Goal: Information Seeking & Learning: Learn about a topic

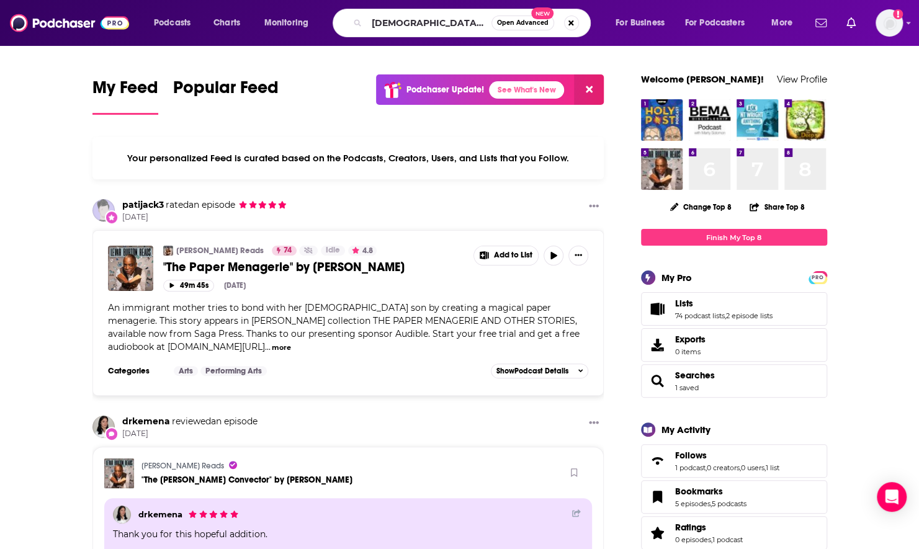
click at [385, 21] on input "[DEMOGRAPHIC_DATA] listens" at bounding box center [429, 23] width 125 height 20
click at [385, 21] on input "the" at bounding box center [429, 23] width 125 height 20
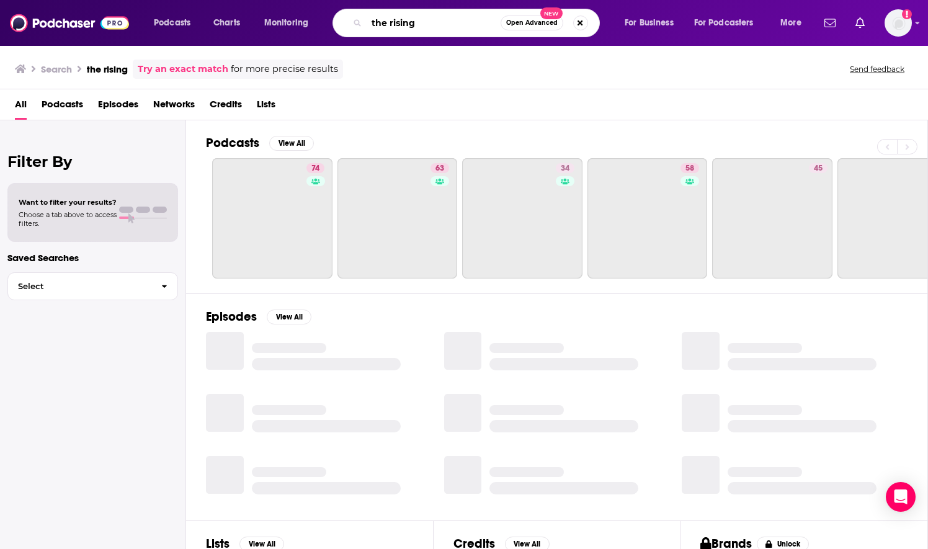
click at [390, 29] on input "the rising" at bounding box center [434, 23] width 134 height 20
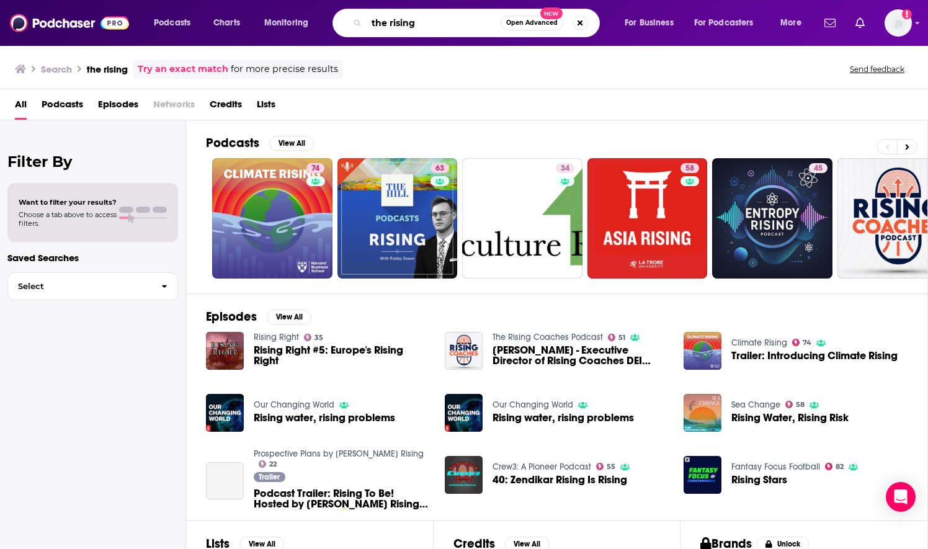
click at [391, 25] on input "the rising" at bounding box center [434, 23] width 134 height 20
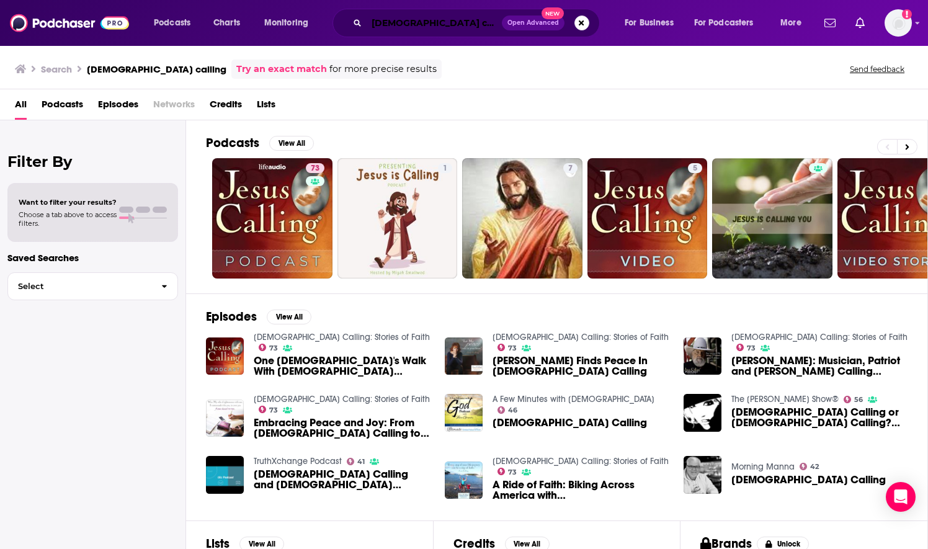
click at [429, 30] on input "[DEMOGRAPHIC_DATA] calling" at bounding box center [434, 23] width 135 height 20
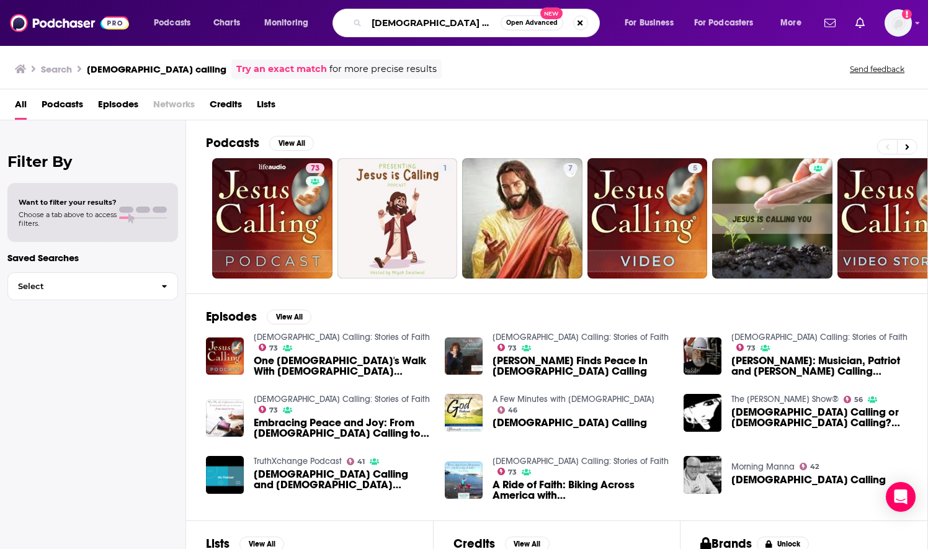
click at [429, 30] on input "[DEMOGRAPHIC_DATA] calling" at bounding box center [434, 23] width 134 height 20
type input "water into wine"
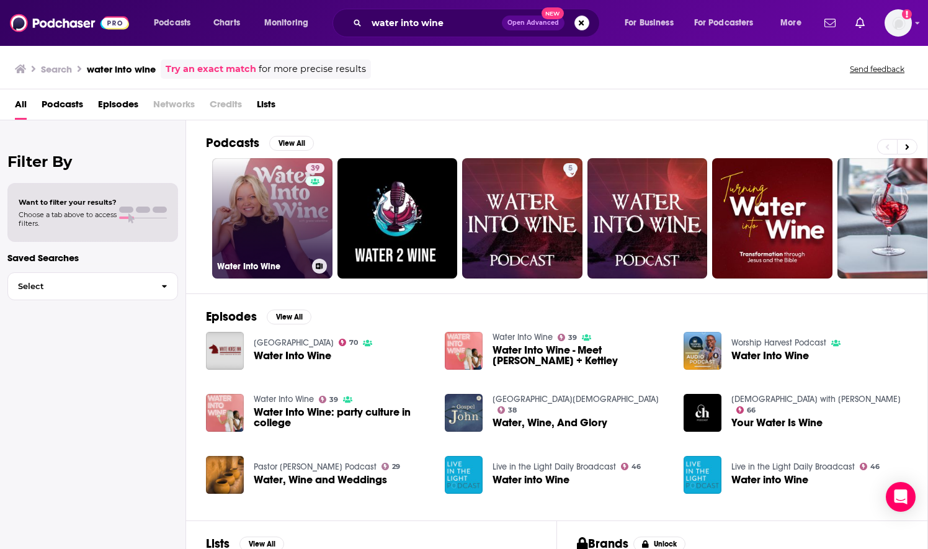
click at [264, 254] on link "39 Water Into Wine" at bounding box center [272, 218] width 120 height 120
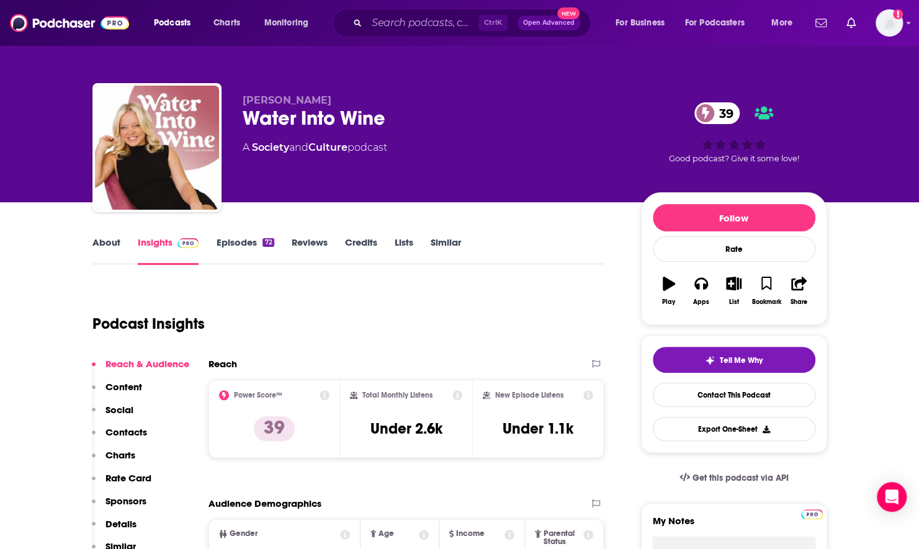
click at [99, 239] on link "About" at bounding box center [106, 250] width 28 height 29
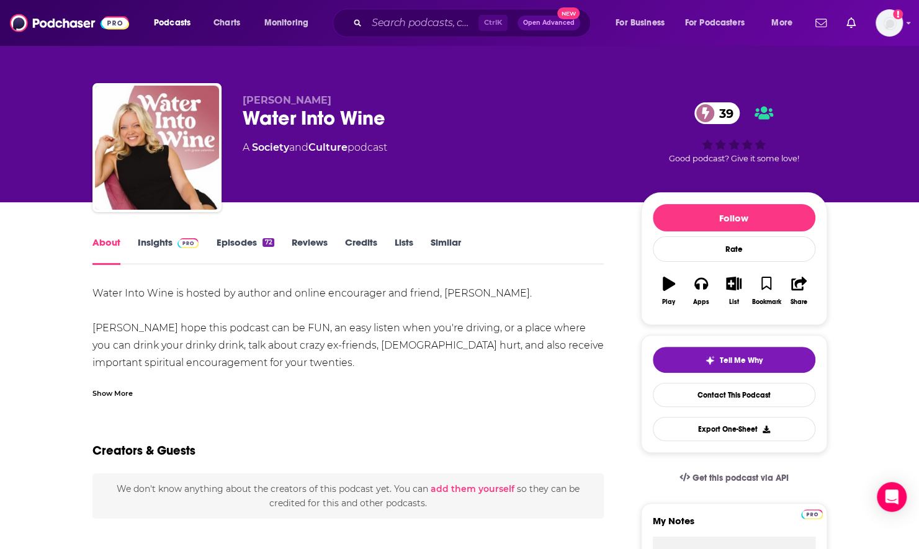
click at [118, 391] on div "Show More" at bounding box center [112, 393] width 40 height 12
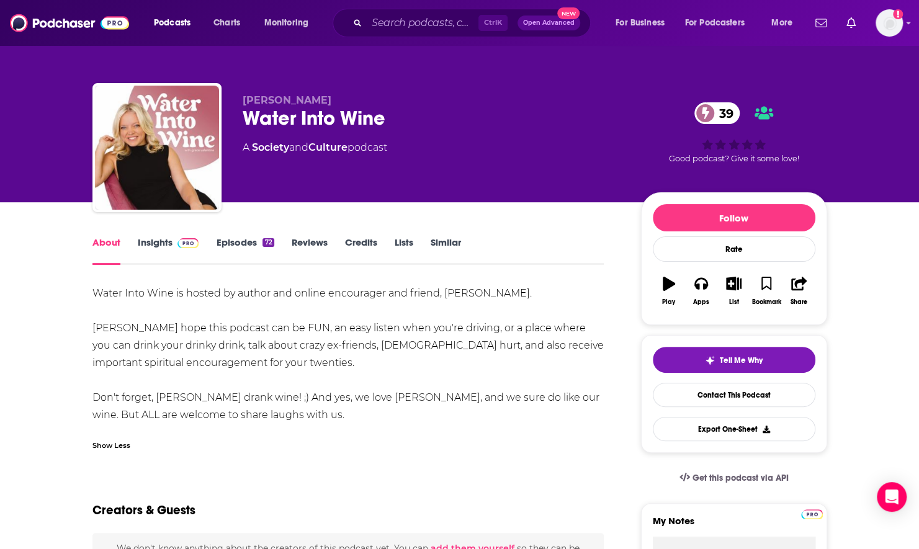
click at [384, 424] on div "Water Into Wine is hosted by author and online encourager and friend, [PERSON_N…" at bounding box center [348, 371] width 512 height 173
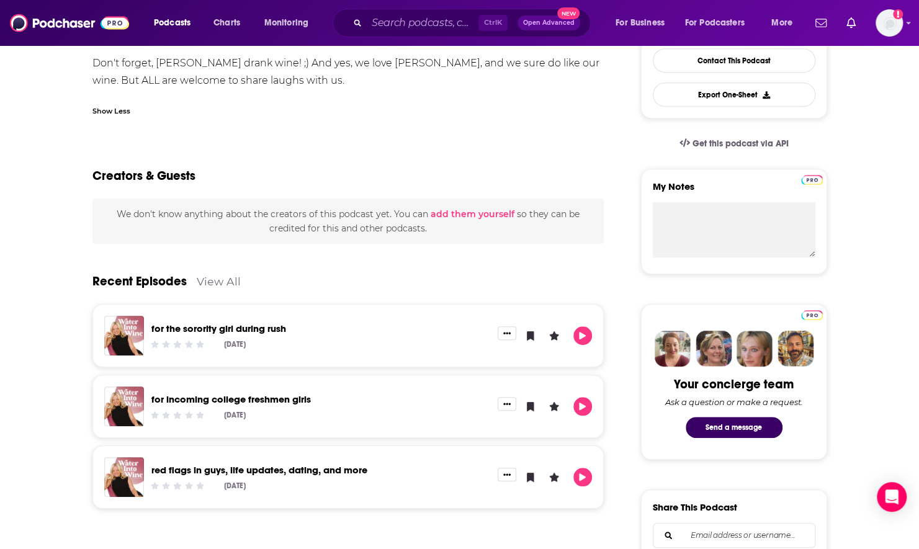
scroll to position [335, 0]
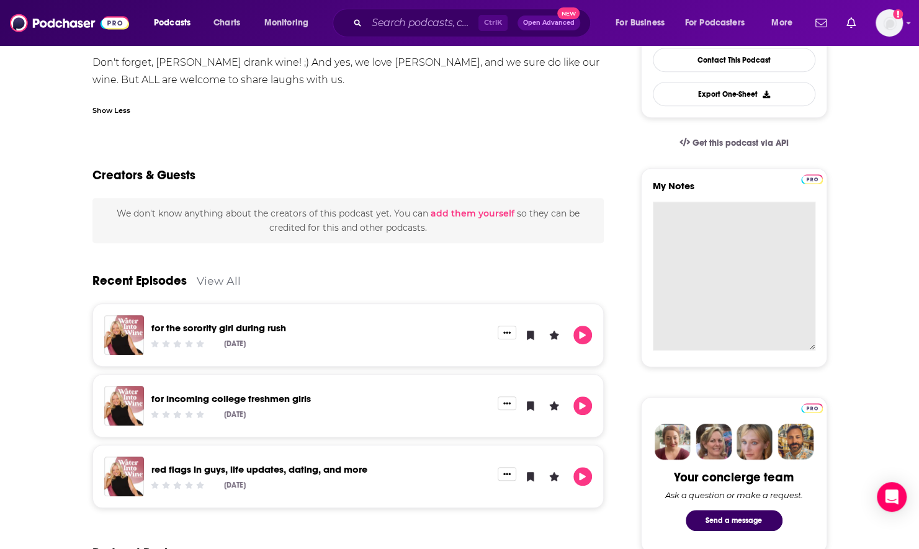
click at [748, 229] on textarea "My Notes" at bounding box center [734, 276] width 163 height 149
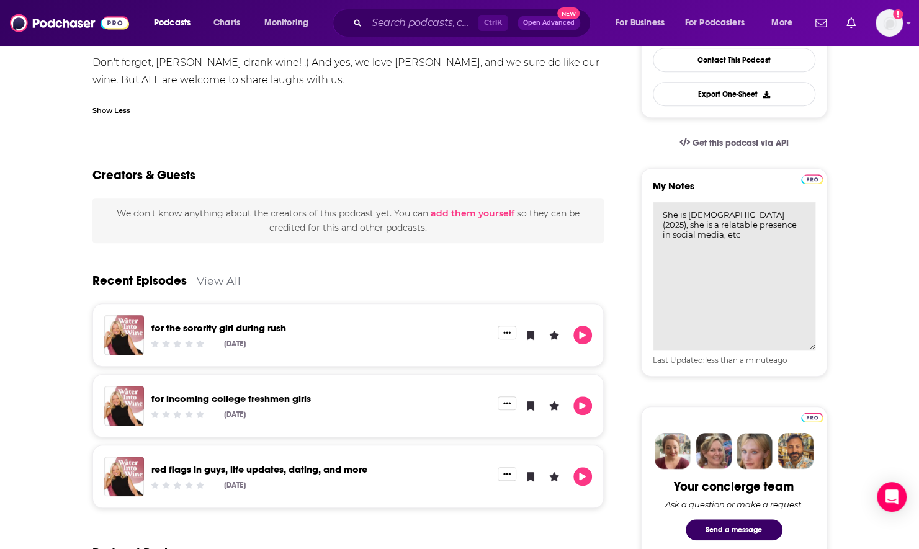
type textarea "She is [DEMOGRAPHIC_DATA] (2025), she is a relatable presence in social media, …"
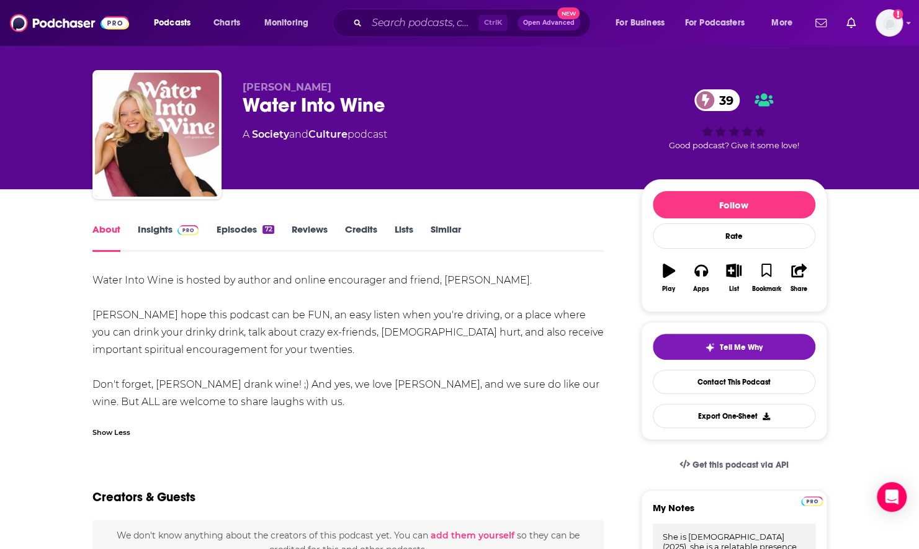
scroll to position [12, 0]
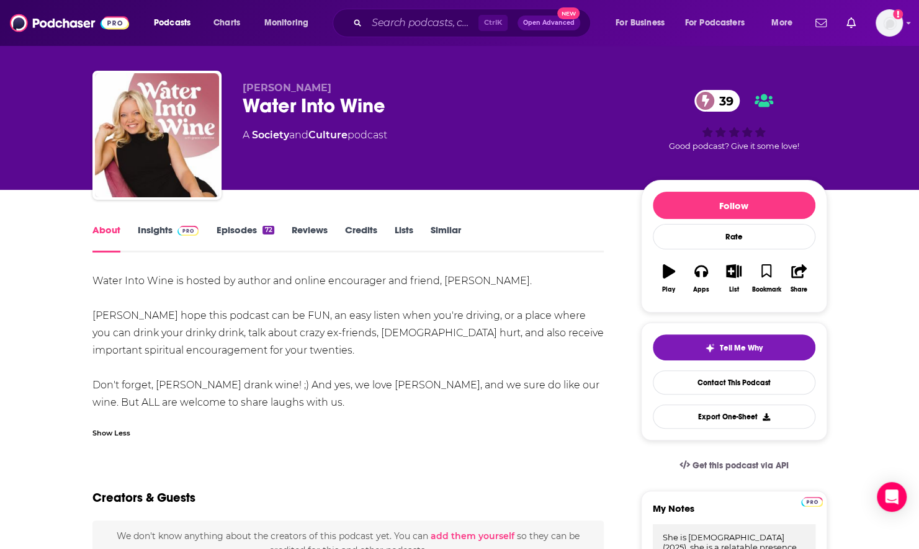
click at [229, 226] on link "Episodes 72" at bounding box center [245, 238] width 58 height 29
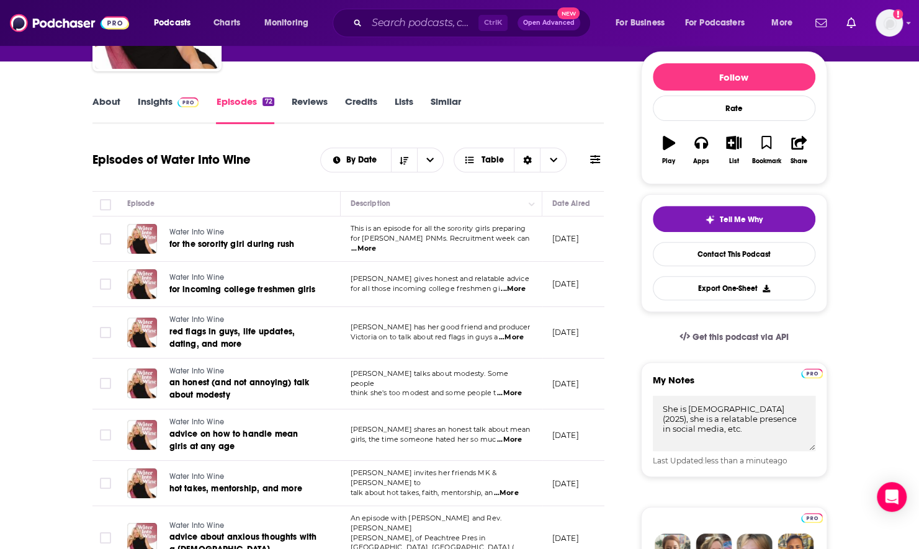
scroll to position [148, 0]
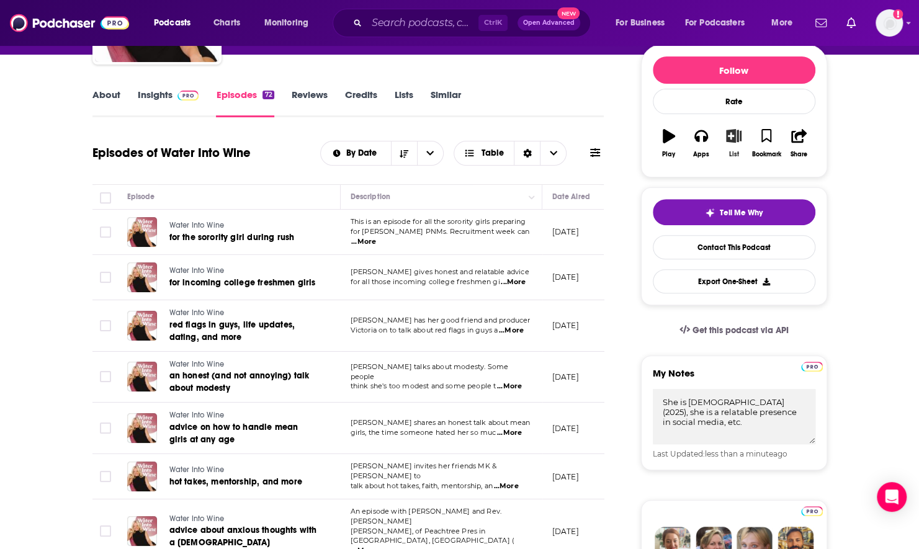
click at [730, 135] on icon "button" at bounding box center [734, 136] width 16 height 14
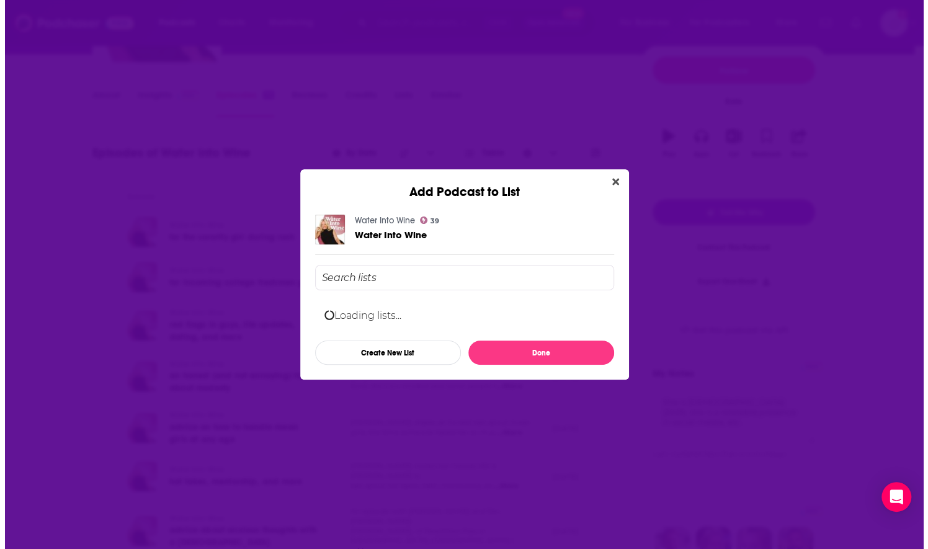
scroll to position [0, 0]
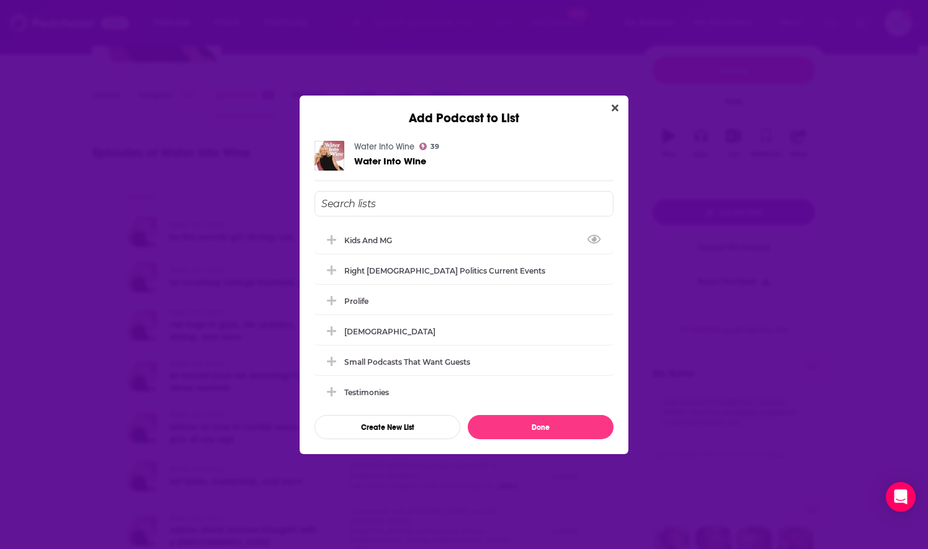
click at [358, 202] on input "Add Podcast To List" at bounding box center [464, 203] width 299 height 25
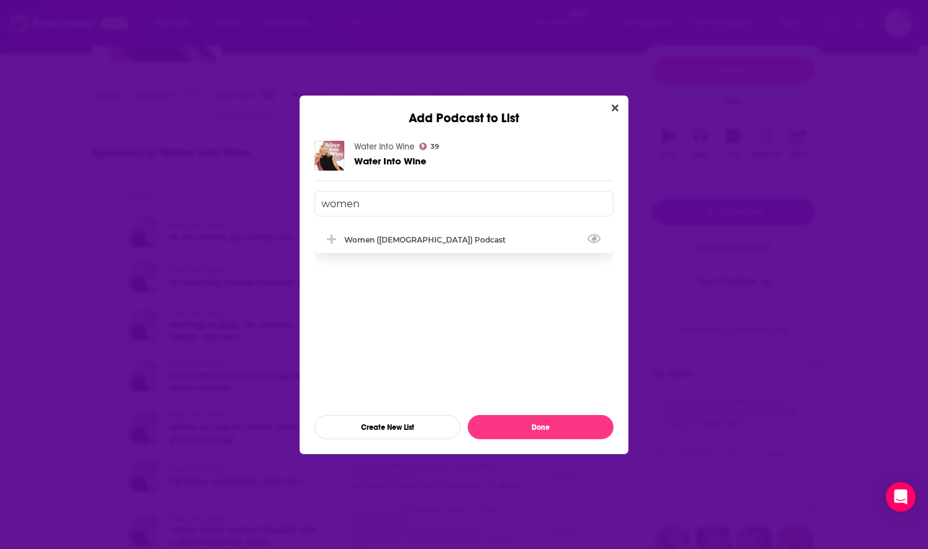
click at [335, 243] on icon "Add Podcast To List" at bounding box center [331, 239] width 9 height 11
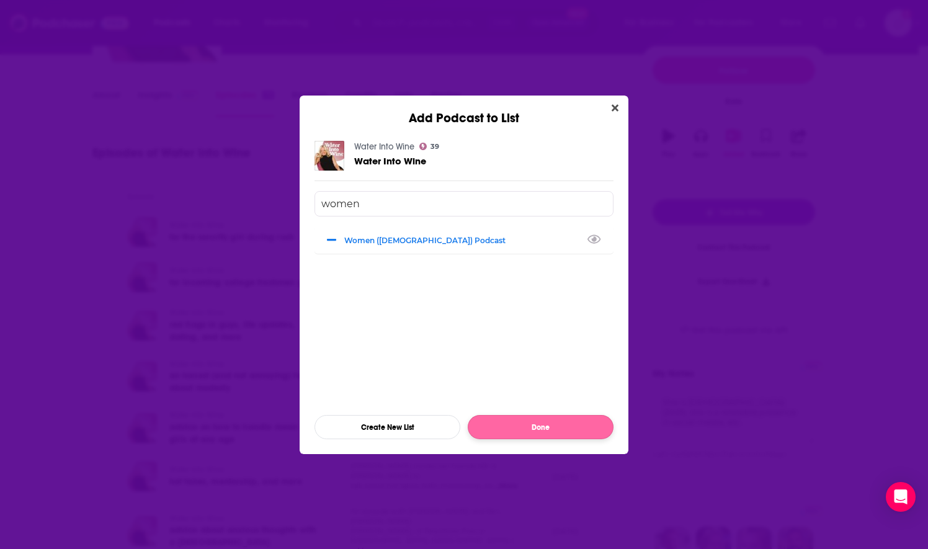
type input "women"
click at [532, 422] on button "Done" at bounding box center [541, 427] width 146 height 24
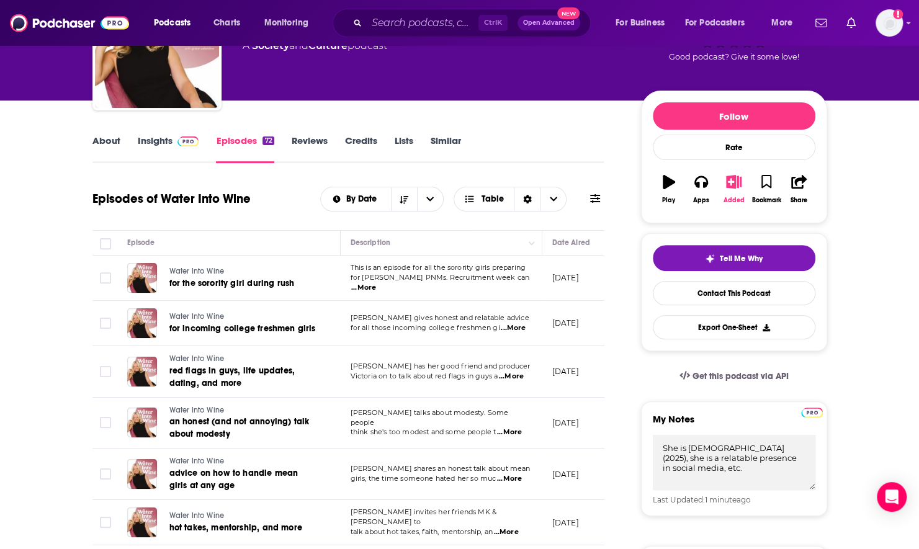
scroll to position [118, 0]
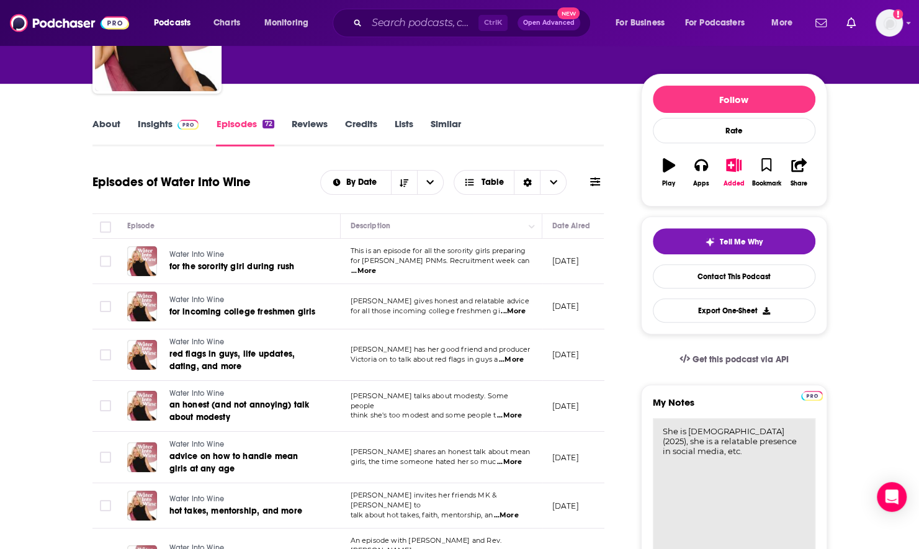
click at [697, 452] on textarea "She is [DEMOGRAPHIC_DATA] (2025), she is a relatable presence in social media, …" at bounding box center [734, 492] width 163 height 149
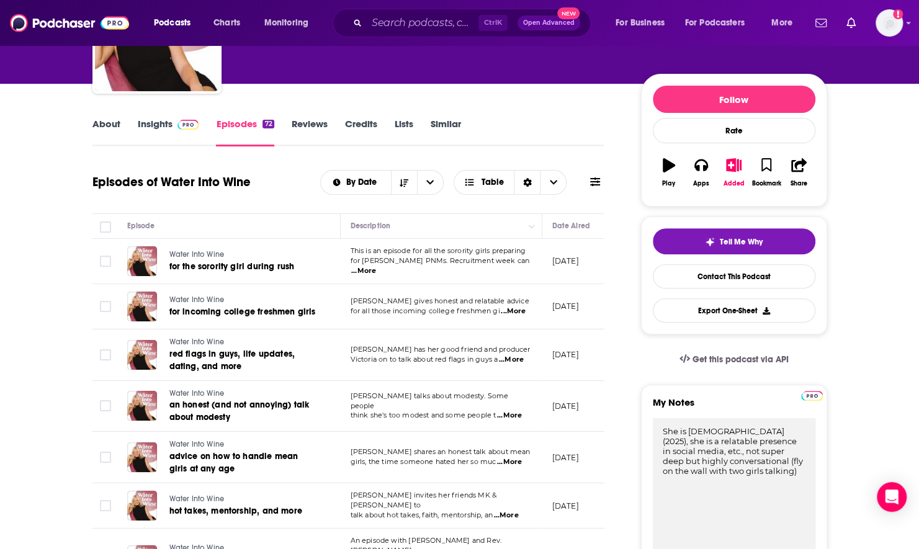
type textarea "She is [DEMOGRAPHIC_DATA] (2025), she is a relatable presence in social media, …"
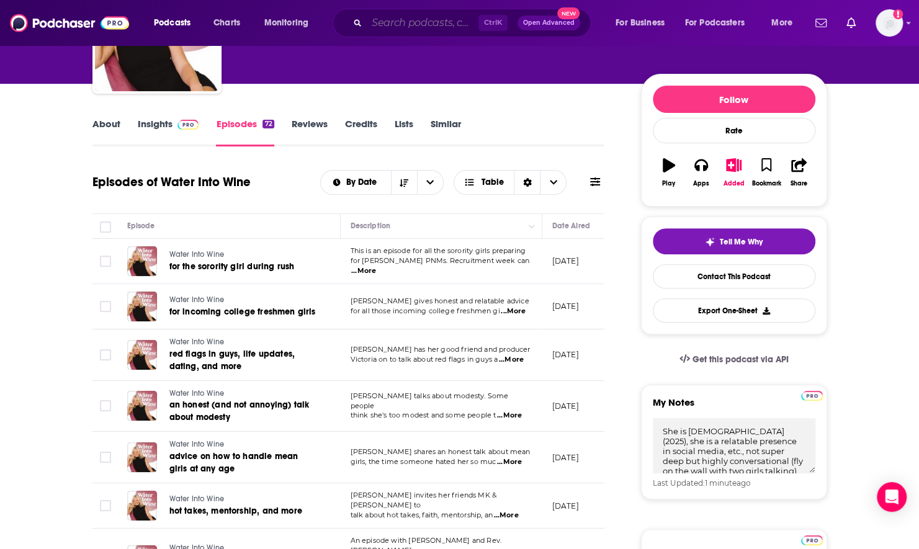
click at [418, 21] on input "Search podcasts, credits, & more..." at bounding box center [423, 23] width 112 height 20
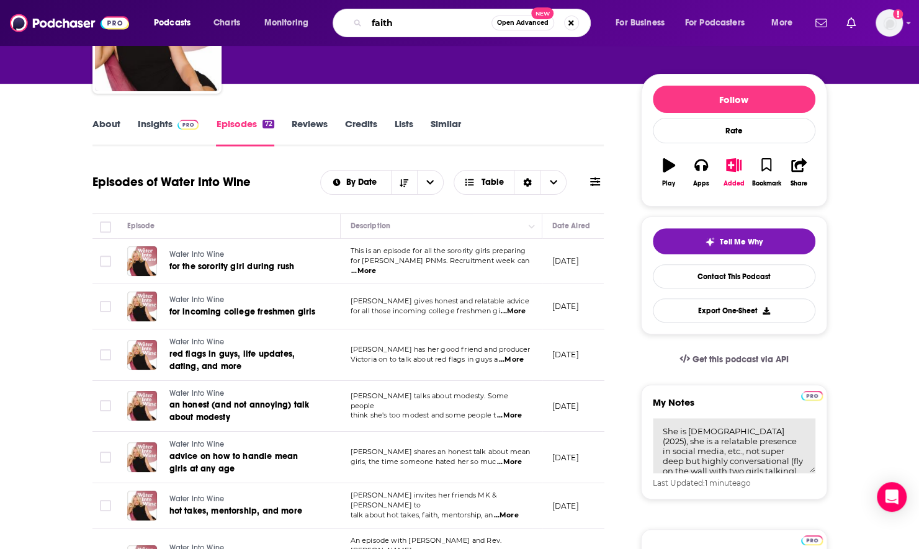
scroll to position [6, 0]
type input "faith"
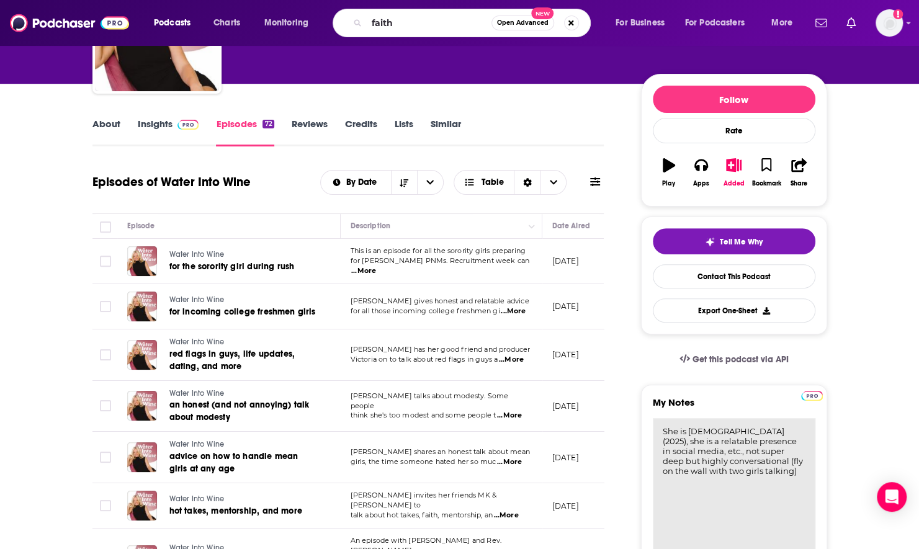
click at [720, 462] on textarea "She is [DEMOGRAPHIC_DATA] (2025), she is a relatable presence in social media, …" at bounding box center [734, 492] width 163 height 149
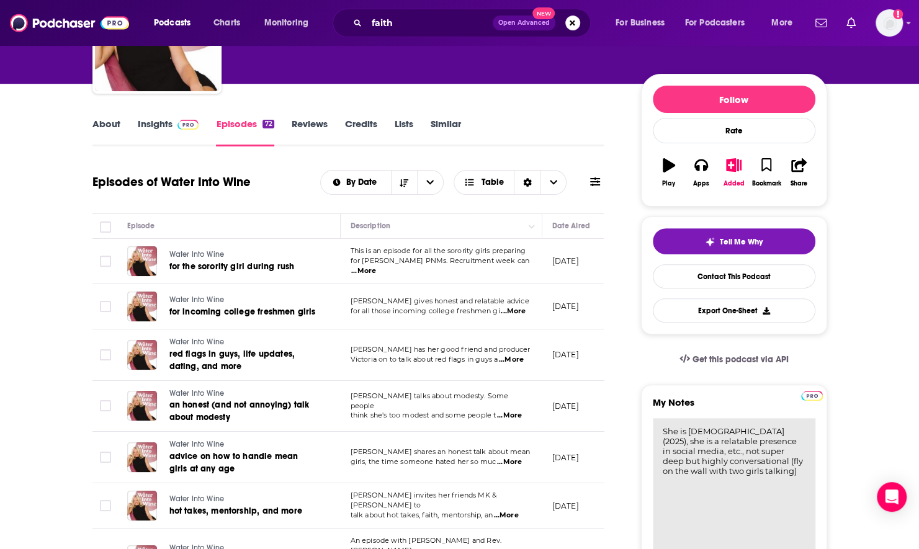
scroll to position [0, 0]
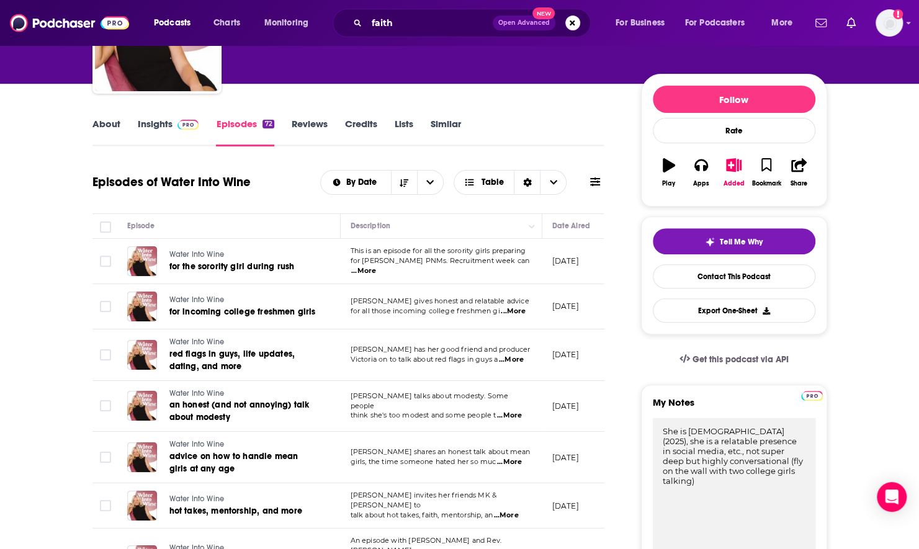
type textarea "She is [DEMOGRAPHIC_DATA] (2025), she is a relatable presence in social media, …"
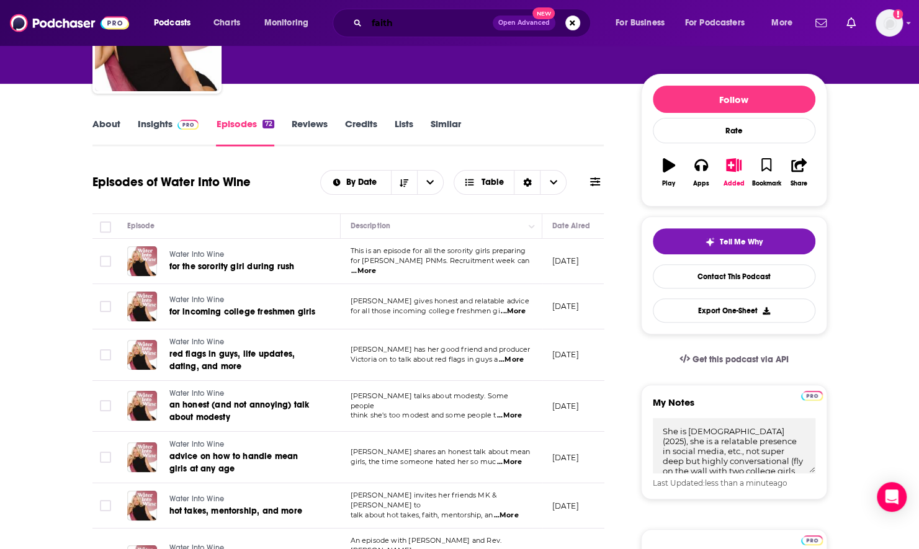
click at [398, 27] on input "faith" at bounding box center [430, 23] width 126 height 20
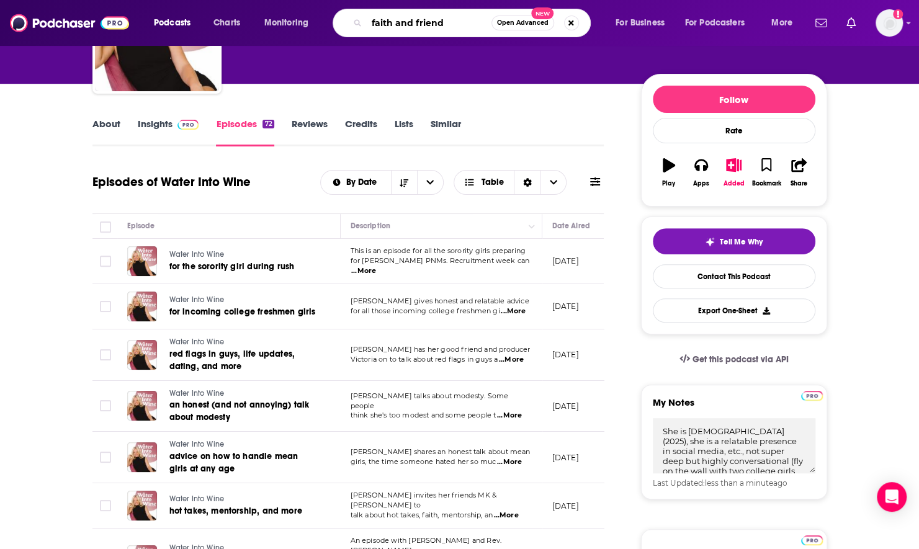
type input "faith and friends"
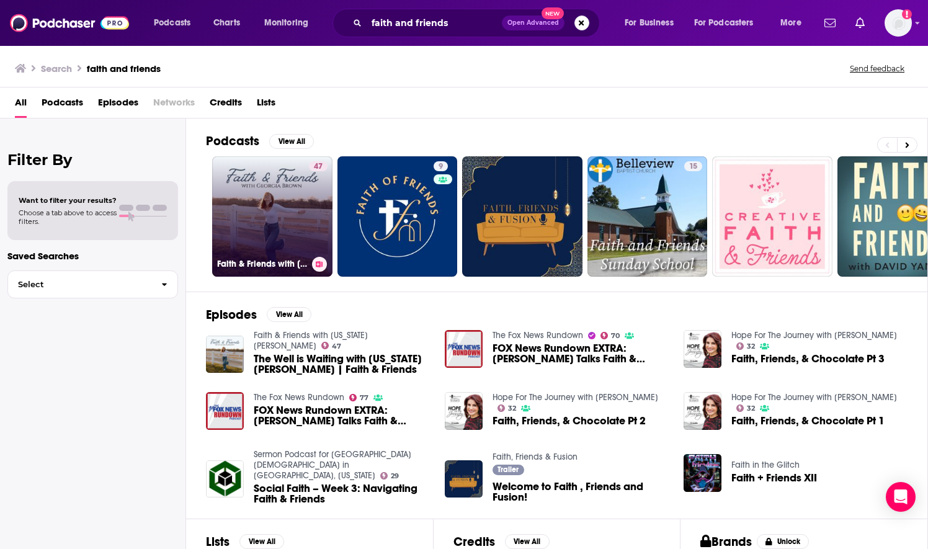
click at [287, 217] on link "47 Faith & Friends with [US_STATE][PERSON_NAME]" at bounding box center [272, 216] width 120 height 120
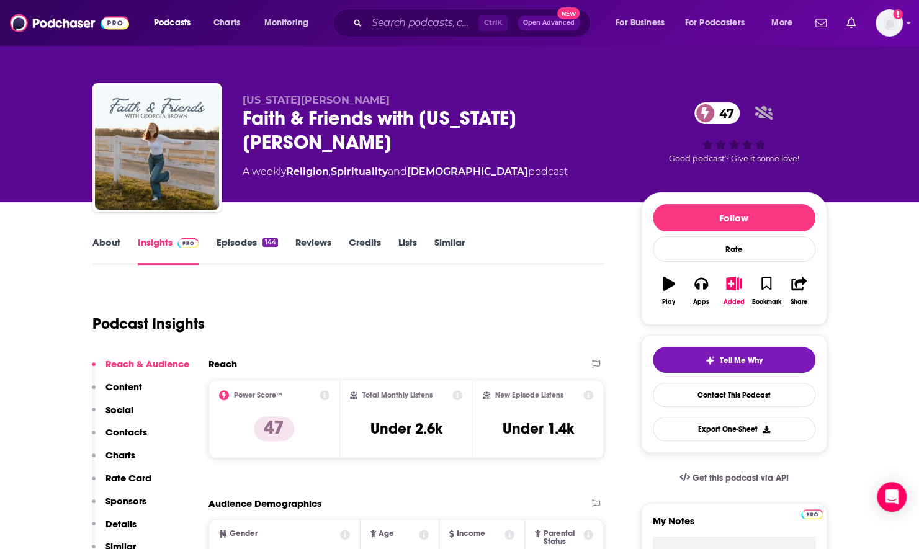
click at [101, 239] on link "About" at bounding box center [106, 250] width 28 height 29
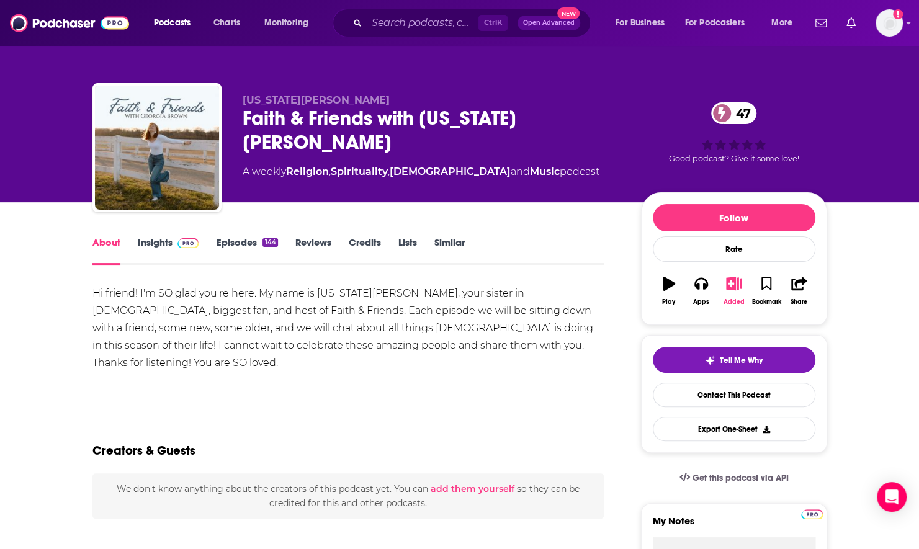
click at [733, 285] on icon "button" at bounding box center [734, 284] width 16 height 14
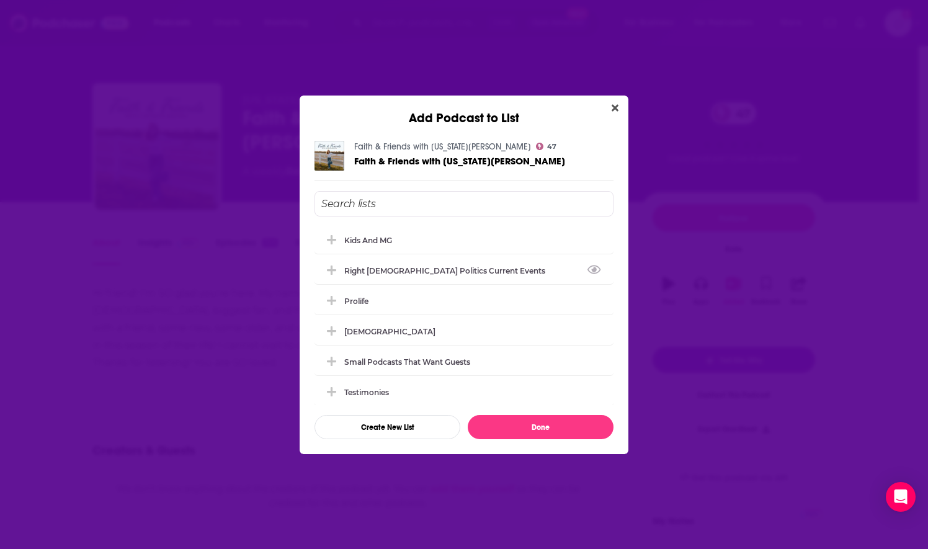
click at [400, 197] on input "Add Podcast To List" at bounding box center [464, 203] width 299 height 25
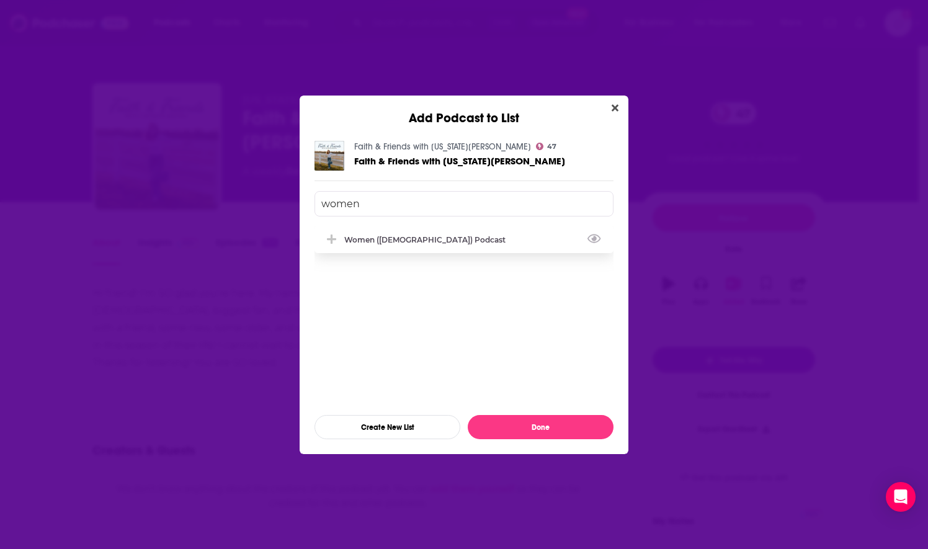
click at [377, 235] on div "Women ([DEMOGRAPHIC_DATA]) Podcast" at bounding box center [428, 239] width 169 height 9
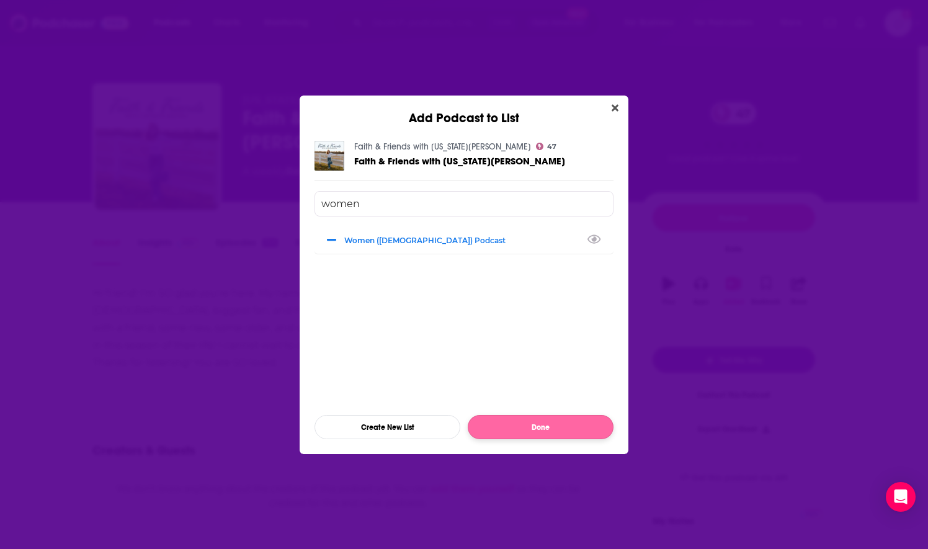
type input "women"
click at [509, 419] on button "Done" at bounding box center [541, 427] width 146 height 24
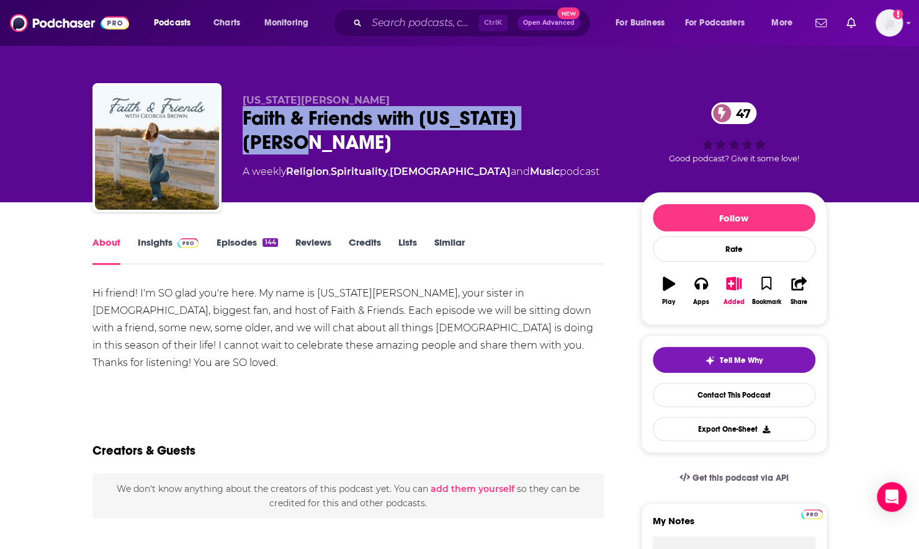
drag, startPoint x: 242, startPoint y: 116, endPoint x: 575, endPoint y: 118, distance: 333.2
click at [575, 118] on div "Faith & Friends with [US_STATE][PERSON_NAME] 47" at bounding box center [432, 130] width 378 height 48
drag, startPoint x: 575, startPoint y: 118, endPoint x: 532, endPoint y: 122, distance: 43.6
copy h1 "Faith & Friends with [US_STATE][PERSON_NAME]"
click at [151, 238] on link "Insights" at bounding box center [168, 250] width 61 height 29
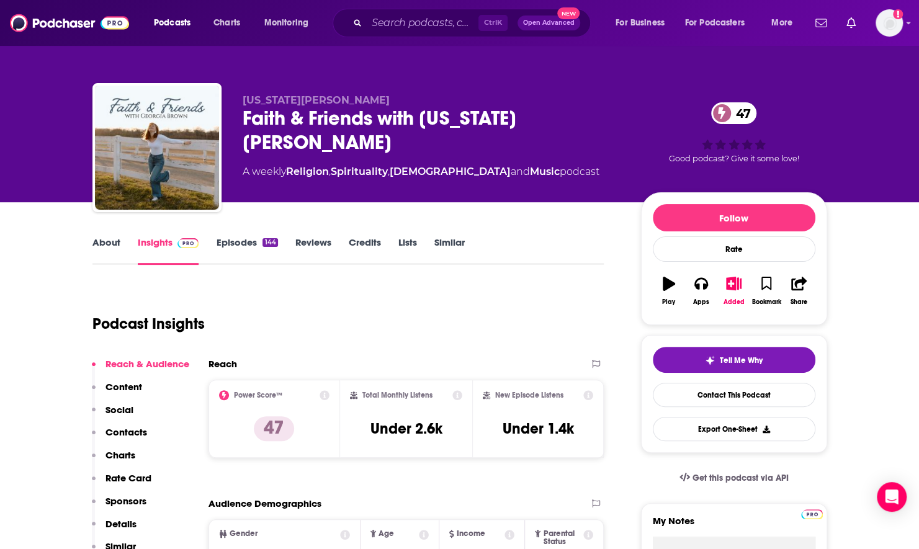
click at [105, 241] on link "About" at bounding box center [106, 250] width 28 height 29
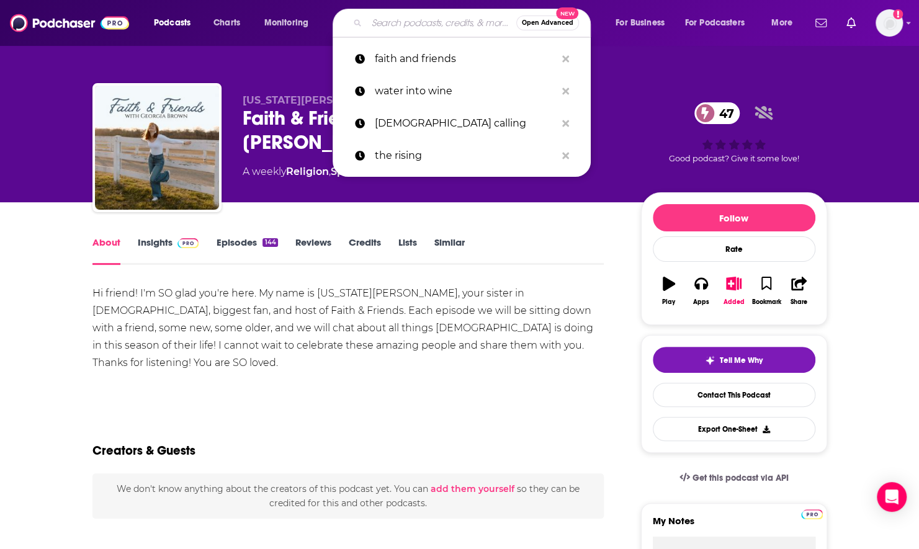
click at [391, 32] on input "Search podcasts, credits, & more..." at bounding box center [442, 23] width 150 height 20
click at [544, 311] on div "Hi friend! I'm SO glad you're here. My name is [US_STATE][PERSON_NAME], your si…" at bounding box center [348, 328] width 512 height 87
